Goal: Transaction & Acquisition: Subscribe to service/newsletter

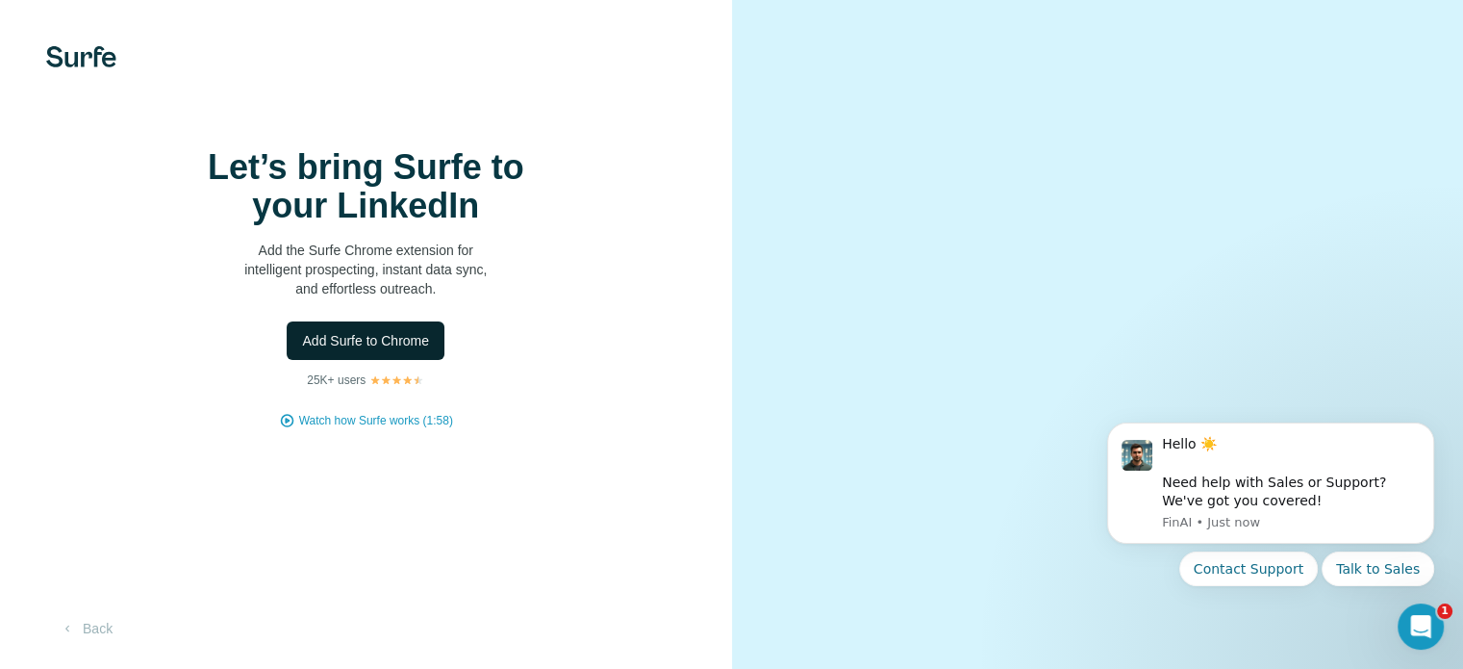
click at [404, 350] on span "Add Surfe to Chrome" at bounding box center [365, 340] width 127 height 19
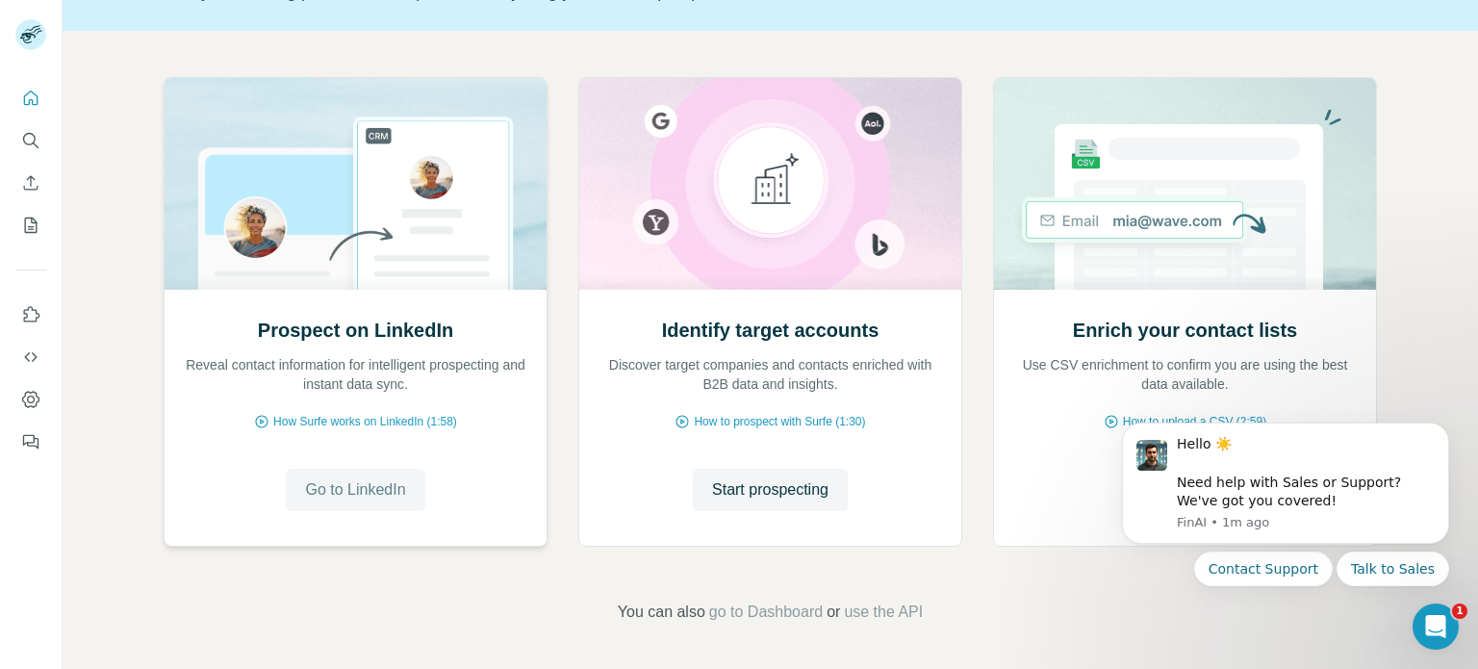
click at [404, 488] on button "Go to LinkedIn" at bounding box center [355, 489] width 139 height 42
